Goal: Task Accomplishment & Management: Manage account settings

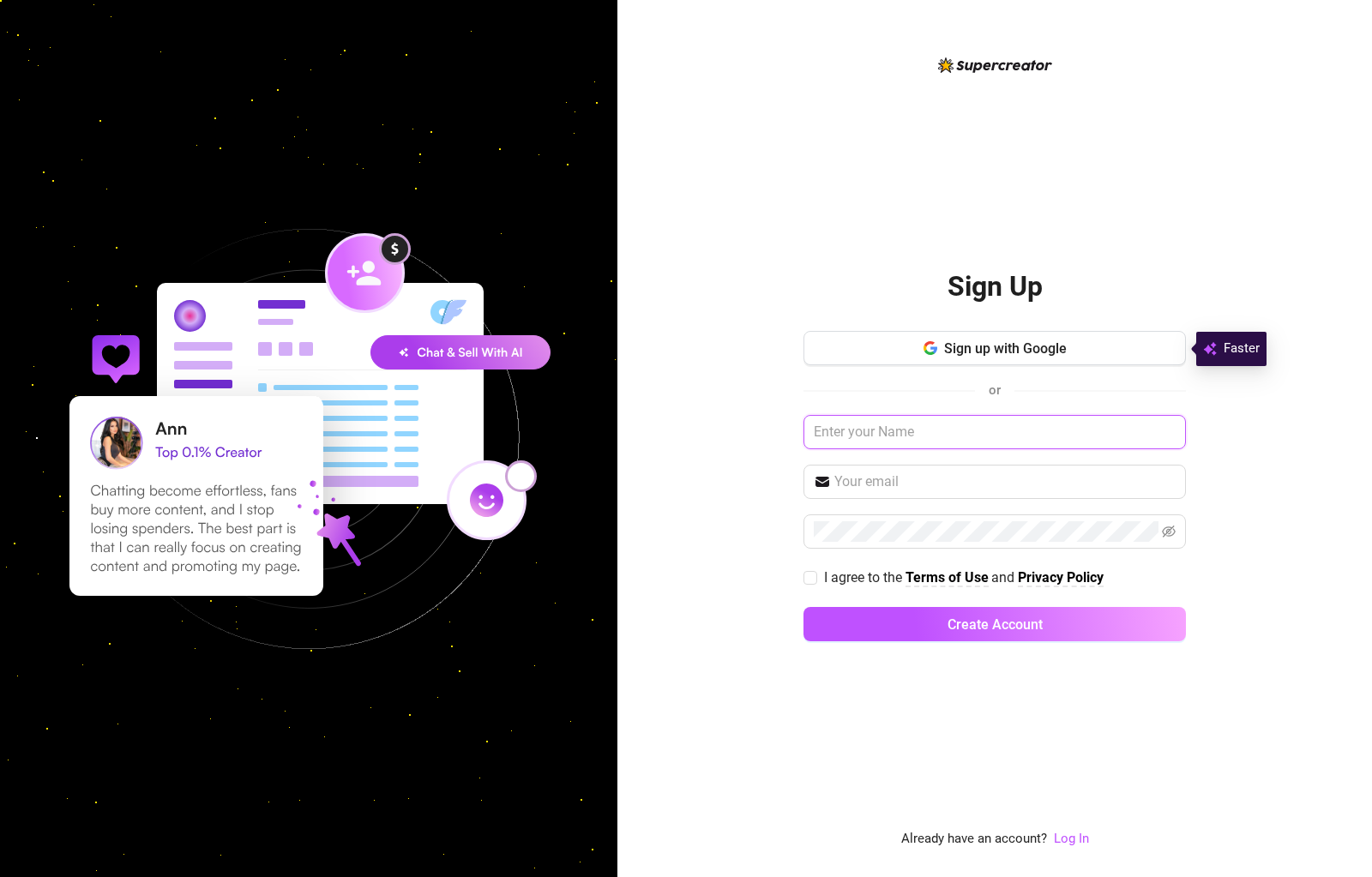
click at [911, 434] on input "text" at bounding box center [994, 432] width 382 height 34
click at [1066, 837] on link "Log In" at bounding box center [1071, 838] width 35 height 16
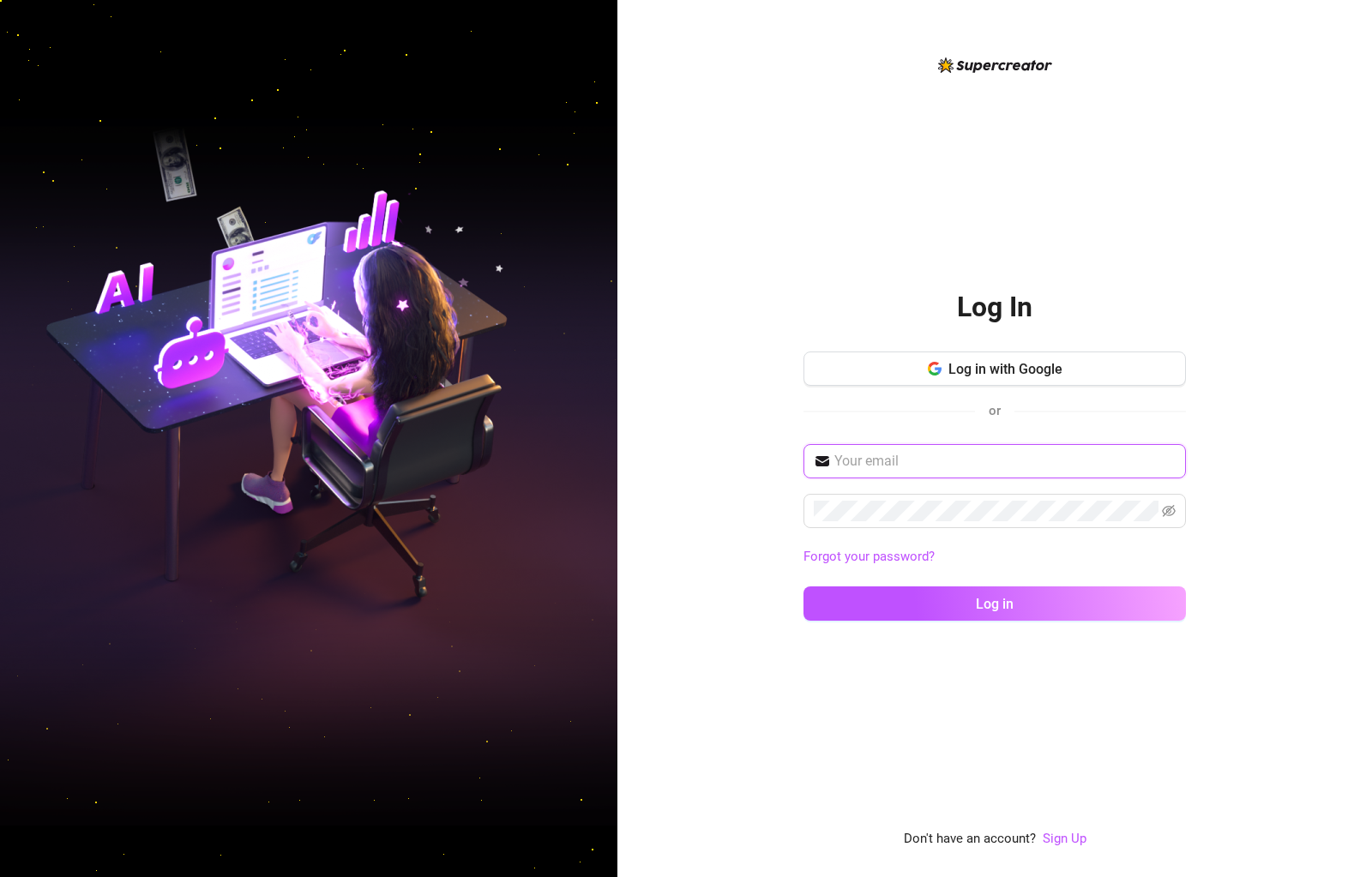
click at [939, 469] on input "text" at bounding box center [1005, 461] width 341 height 20
type input "ken@kenjackson.pro"
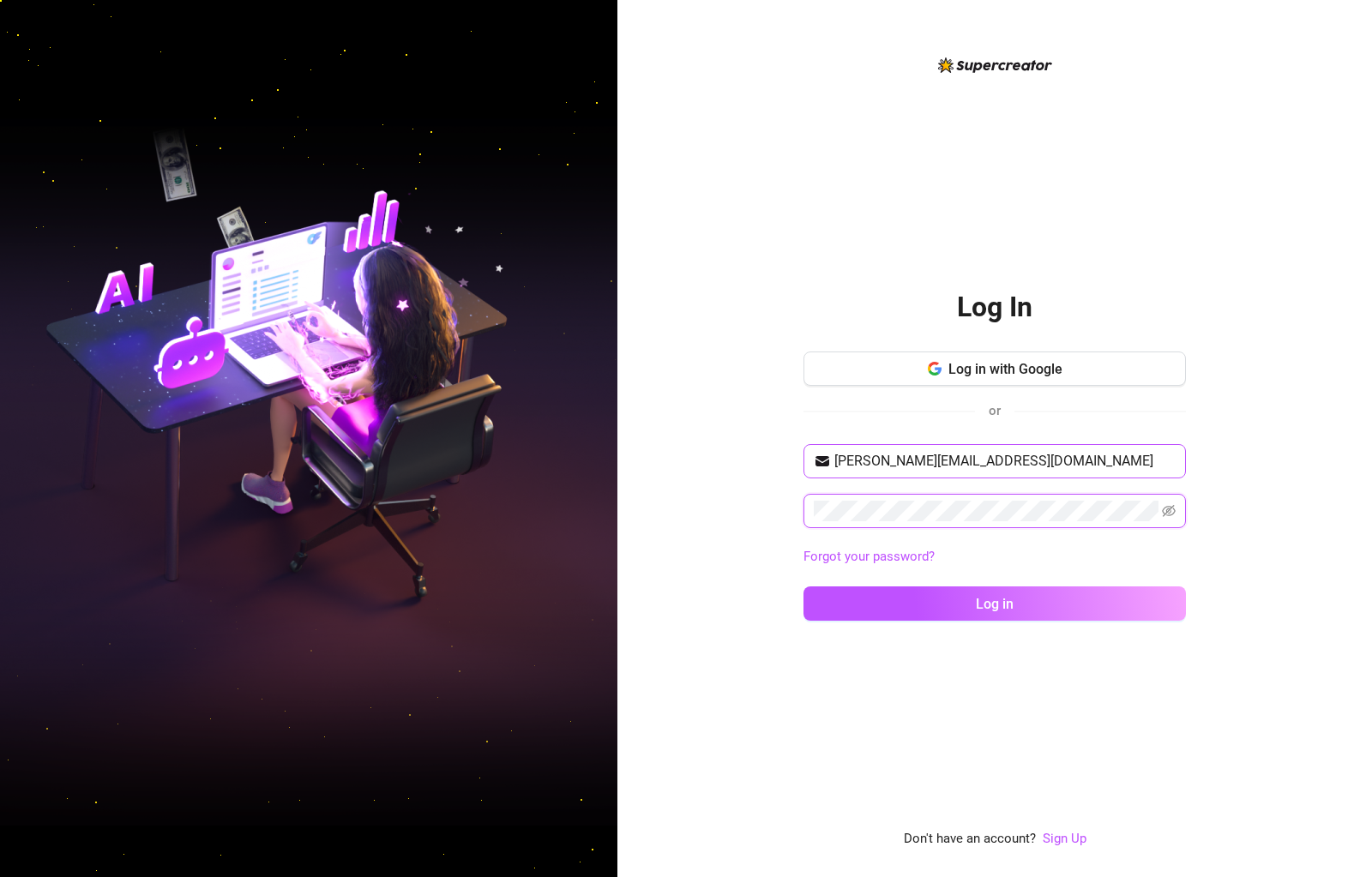
click at [803, 587] on button "Log in" at bounding box center [994, 603] width 382 height 34
